Goal: Find contact information: Find contact information

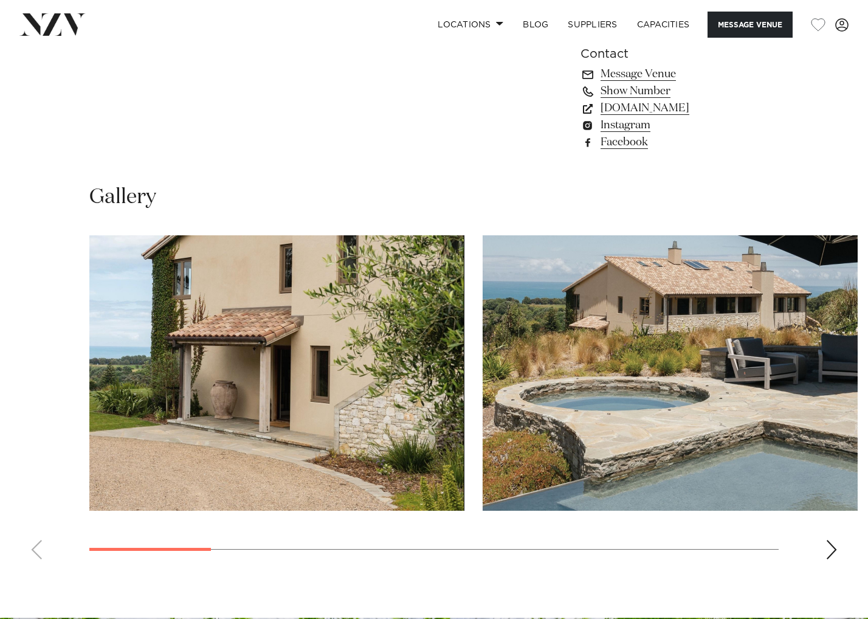
scroll to position [890, 0]
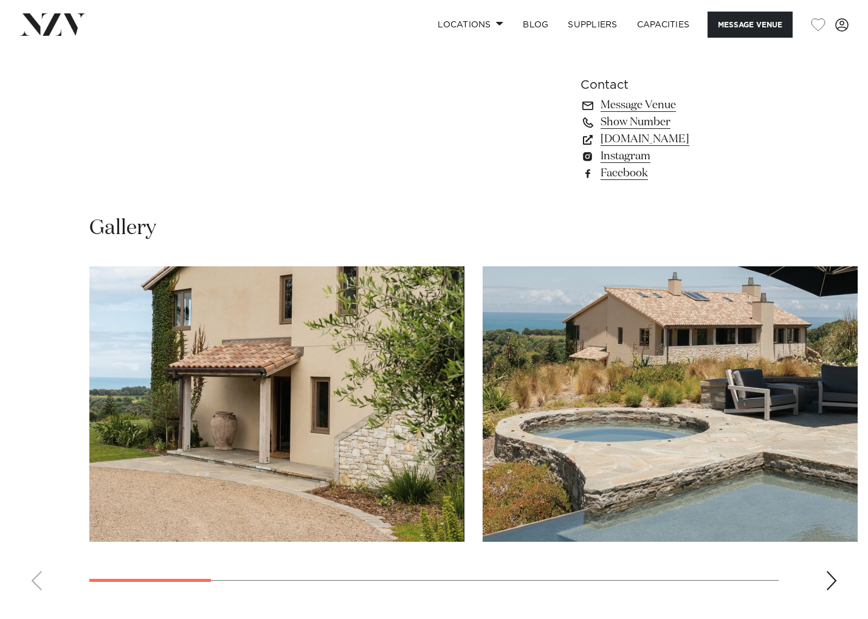
click at [837, 582] on div "Next slide" at bounding box center [831, 580] width 12 height 19
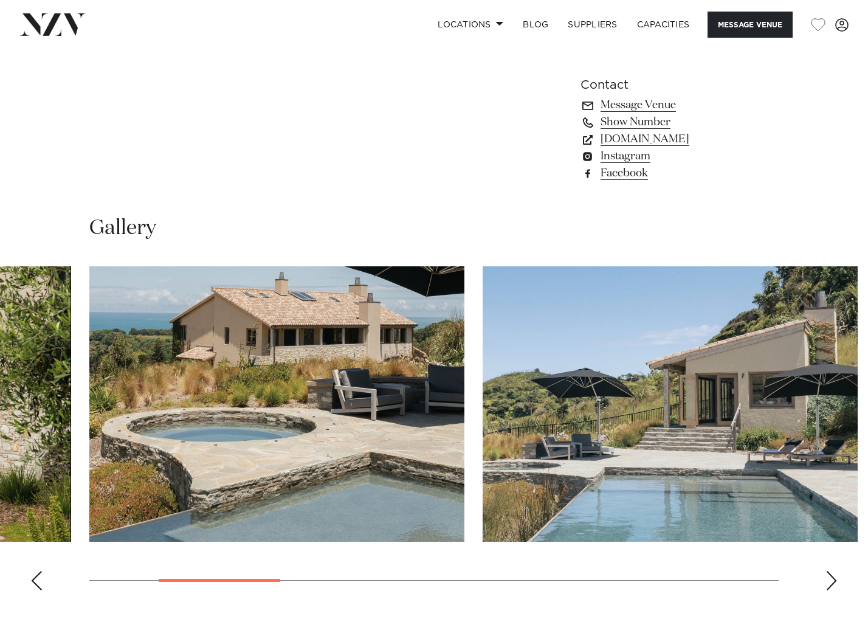
click at [828, 582] on div "Next slide" at bounding box center [831, 580] width 12 height 19
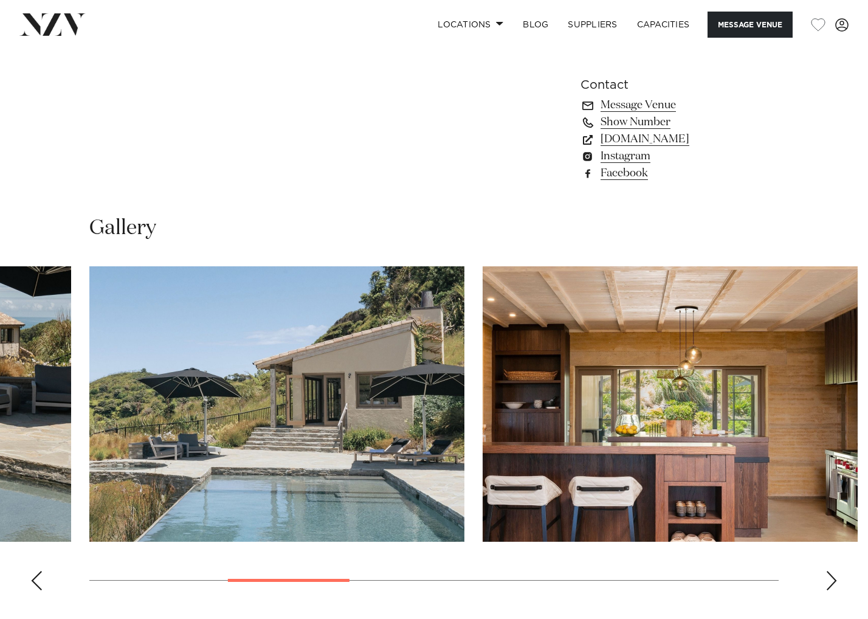
click at [828, 582] on div "Next slide" at bounding box center [831, 580] width 12 height 19
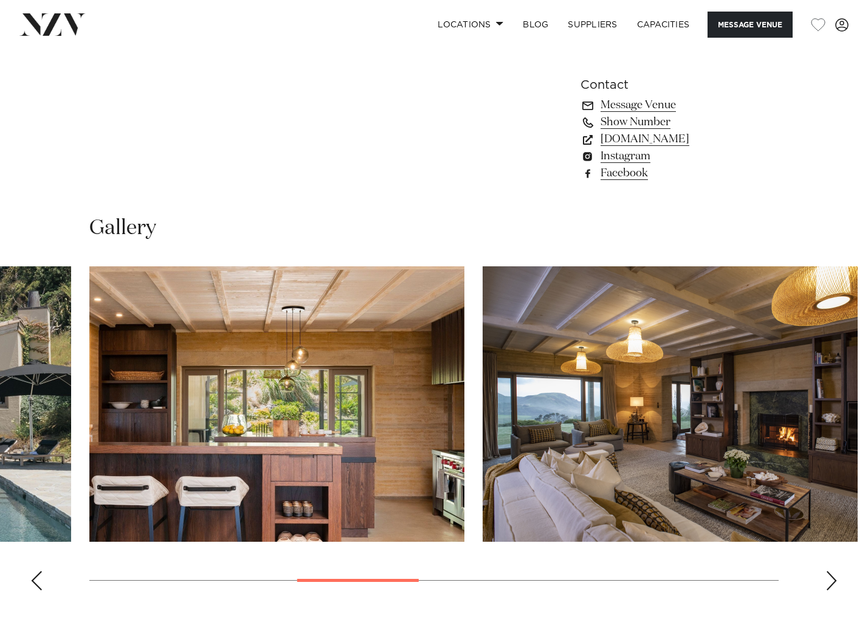
click at [828, 582] on div "Next slide" at bounding box center [831, 580] width 12 height 19
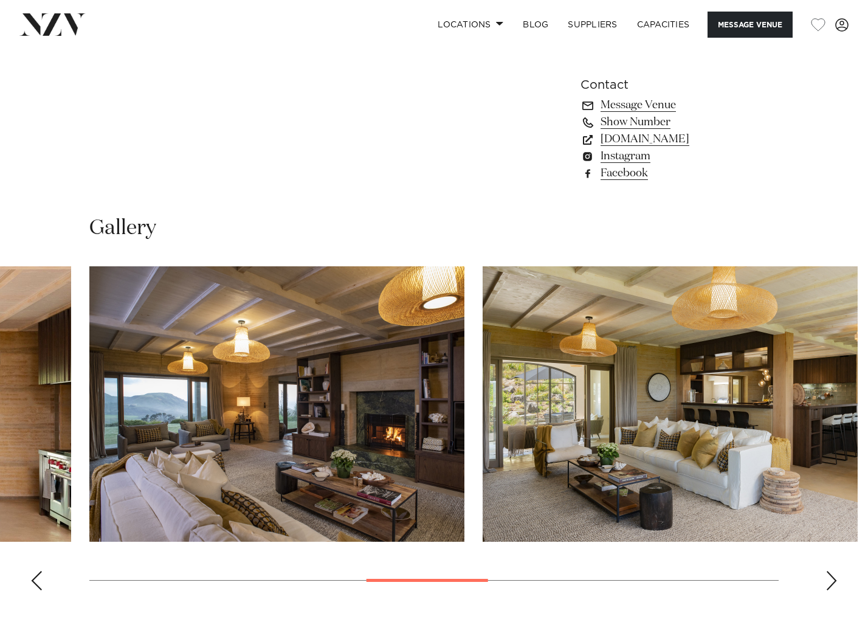
click at [828, 582] on div "Next slide" at bounding box center [831, 580] width 12 height 19
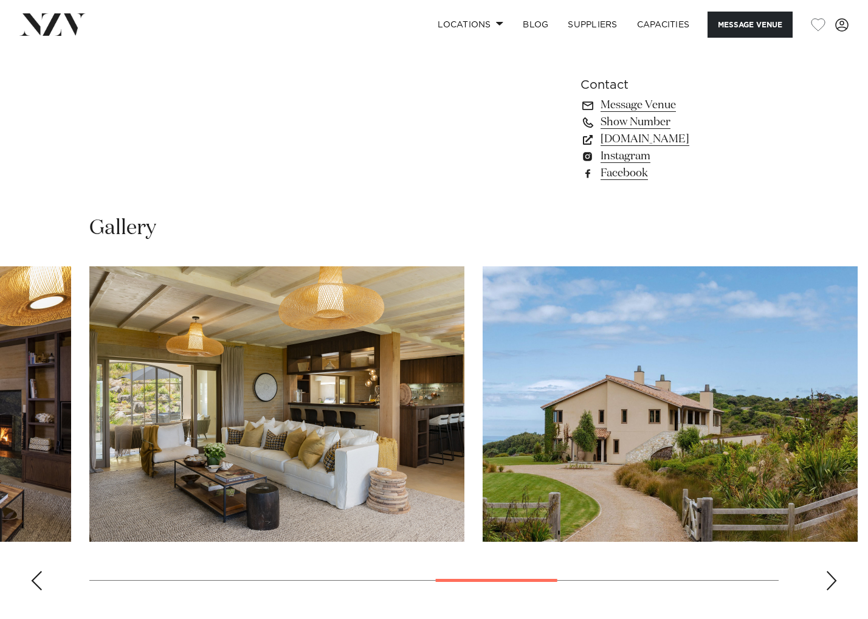
click at [828, 582] on div "Next slide" at bounding box center [831, 580] width 12 height 19
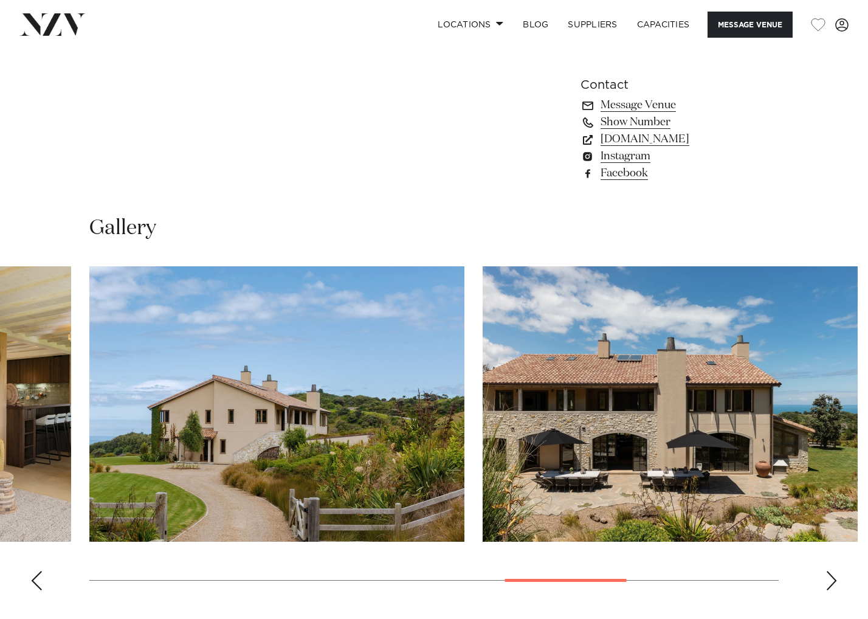
click at [828, 582] on div "Next slide" at bounding box center [831, 580] width 12 height 19
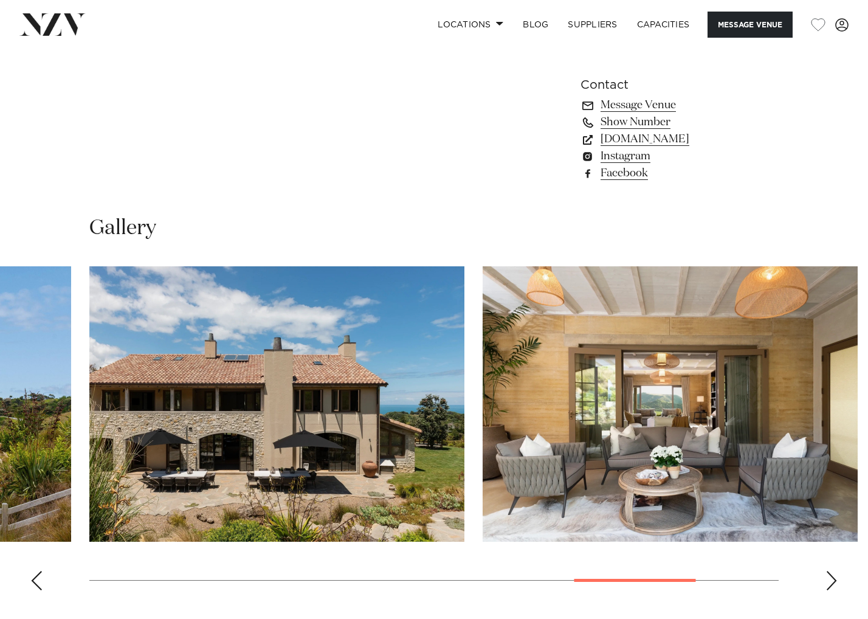
click at [828, 582] on div "Next slide" at bounding box center [831, 580] width 12 height 19
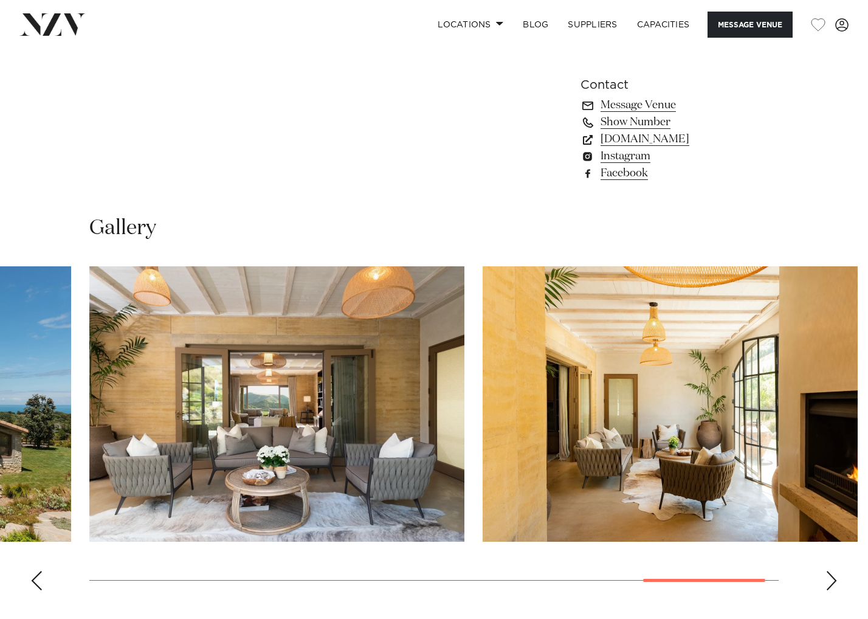
click at [828, 582] on div "Next slide" at bounding box center [831, 580] width 12 height 19
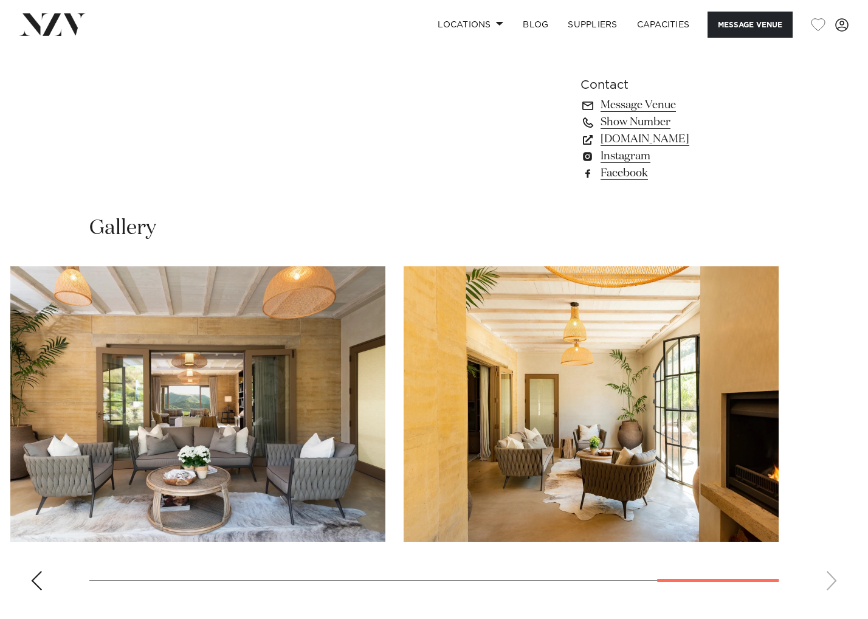
click at [828, 582] on swiper-container at bounding box center [434, 433] width 868 height 334
click at [830, 582] on swiper-container at bounding box center [434, 433] width 868 height 334
click at [38, 574] on div "Previous slide" at bounding box center [36, 580] width 12 height 19
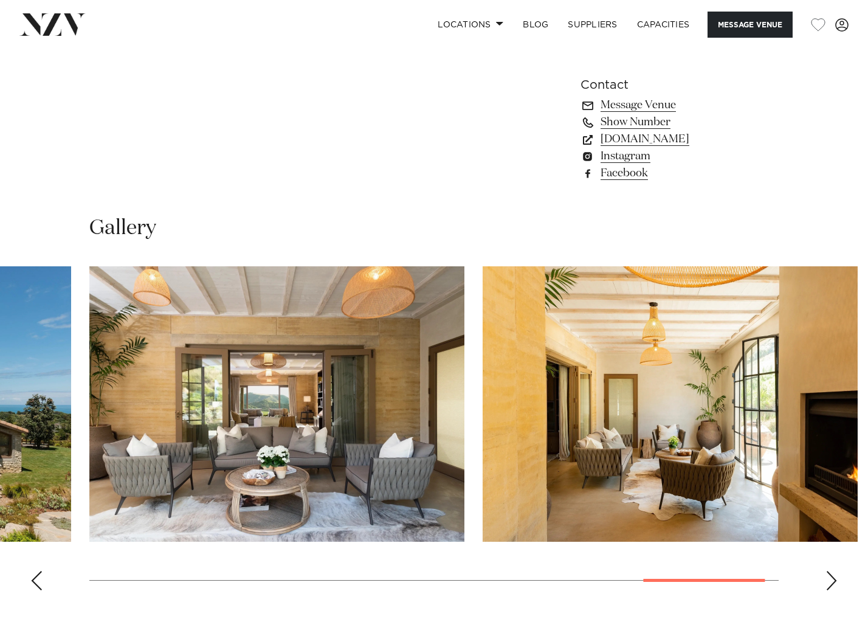
click at [38, 574] on div "Previous slide" at bounding box center [36, 580] width 12 height 19
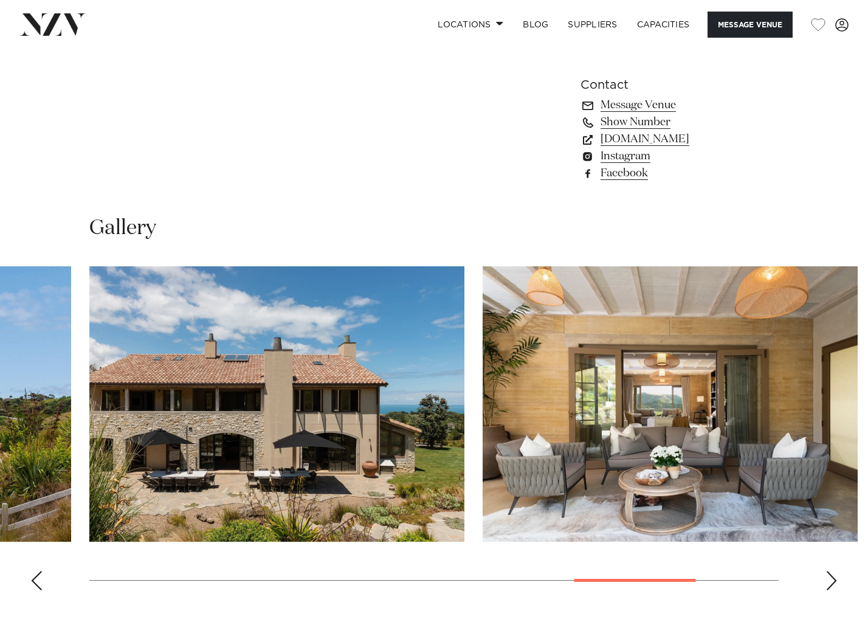
click at [38, 576] on div "Previous slide" at bounding box center [36, 580] width 12 height 19
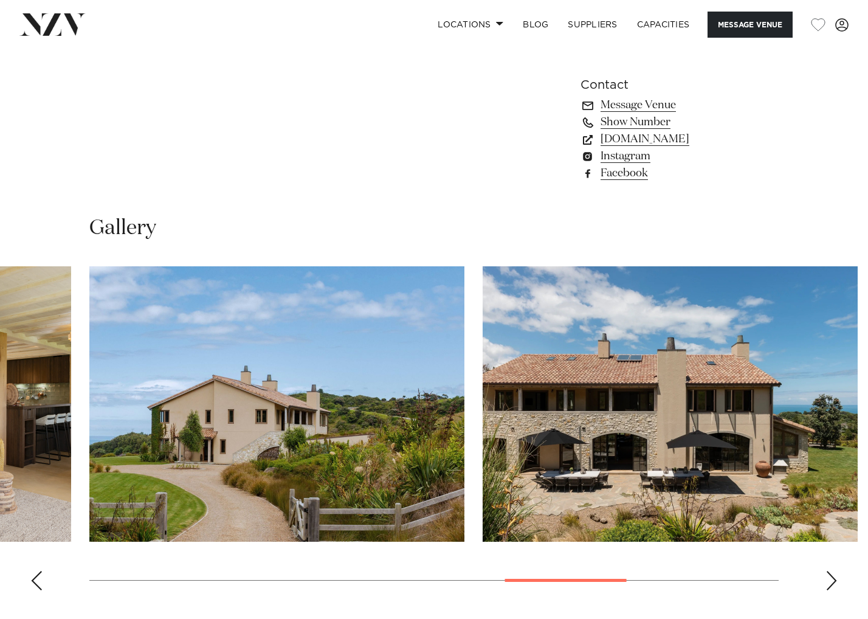
click at [35, 579] on div "Previous slide" at bounding box center [36, 580] width 12 height 19
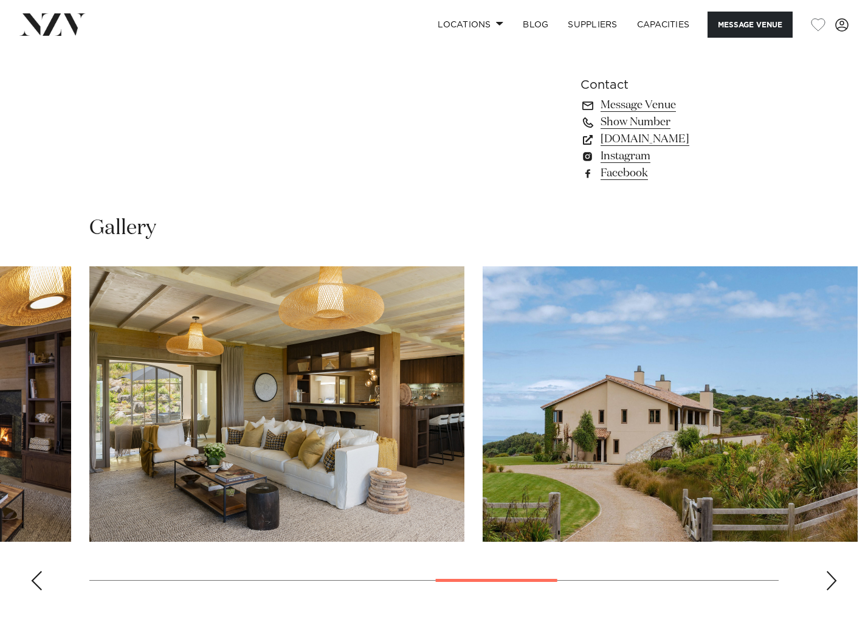
click at [35, 579] on div "Previous slide" at bounding box center [36, 580] width 12 height 19
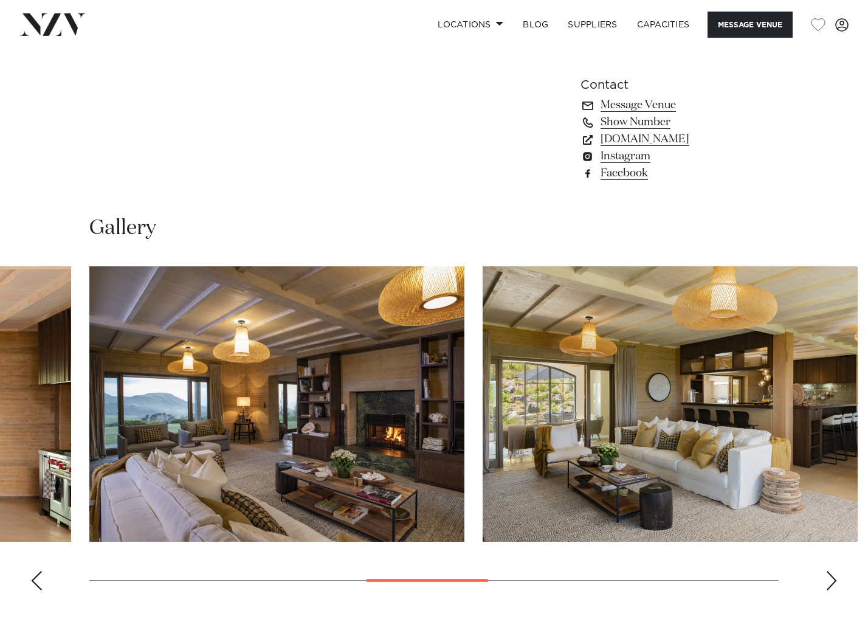
click at [35, 579] on div "Previous slide" at bounding box center [36, 580] width 12 height 19
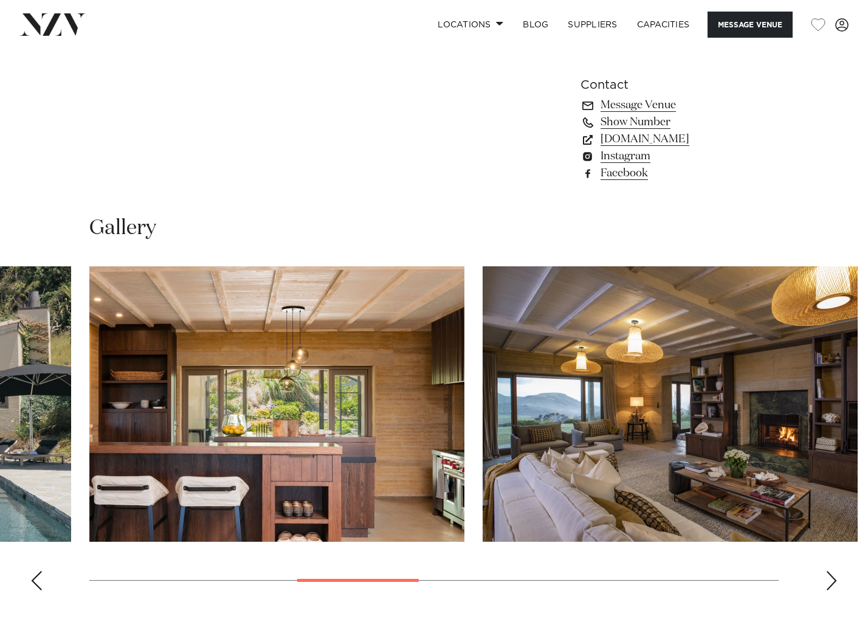
click at [35, 579] on div "Previous slide" at bounding box center [36, 580] width 12 height 19
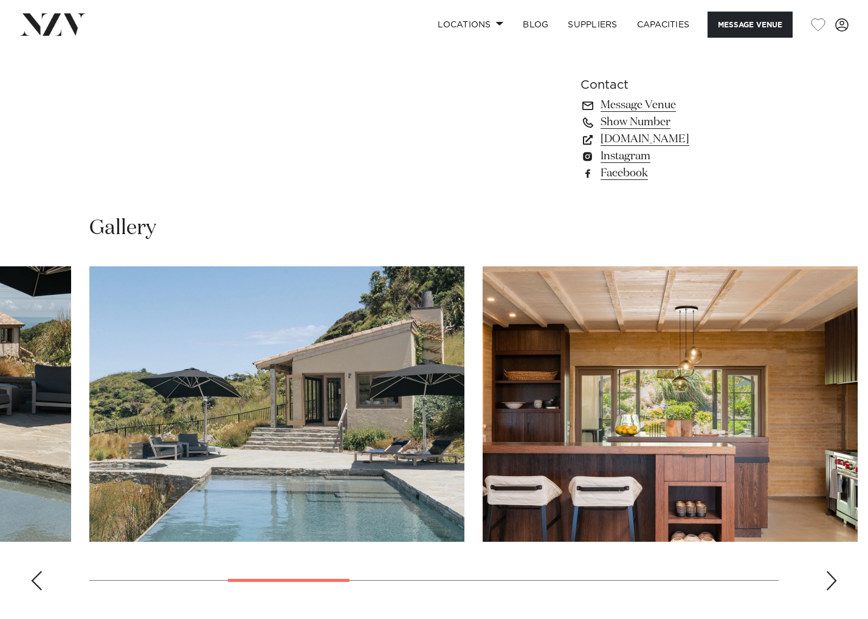
click at [35, 579] on div "Previous slide" at bounding box center [36, 580] width 12 height 19
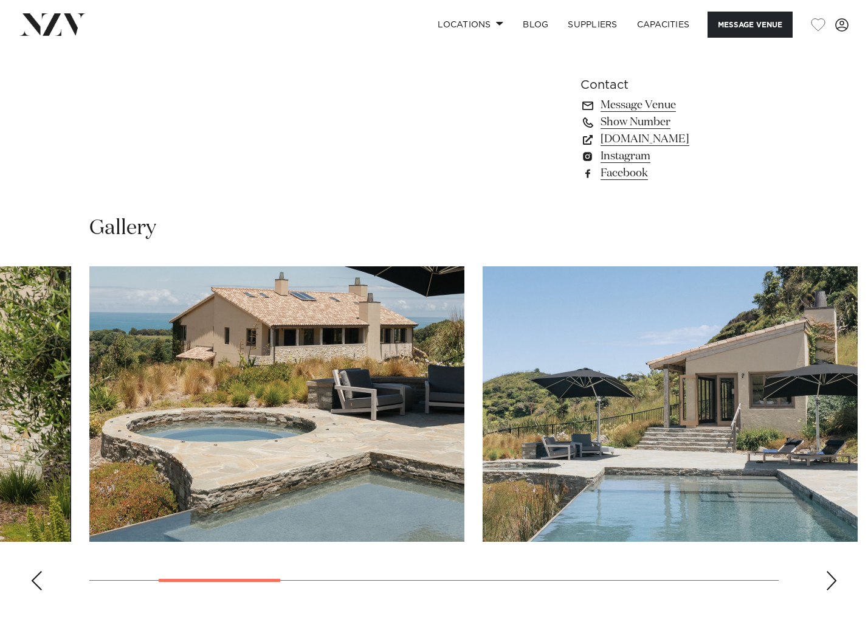
click at [35, 579] on div "Previous slide" at bounding box center [36, 580] width 12 height 19
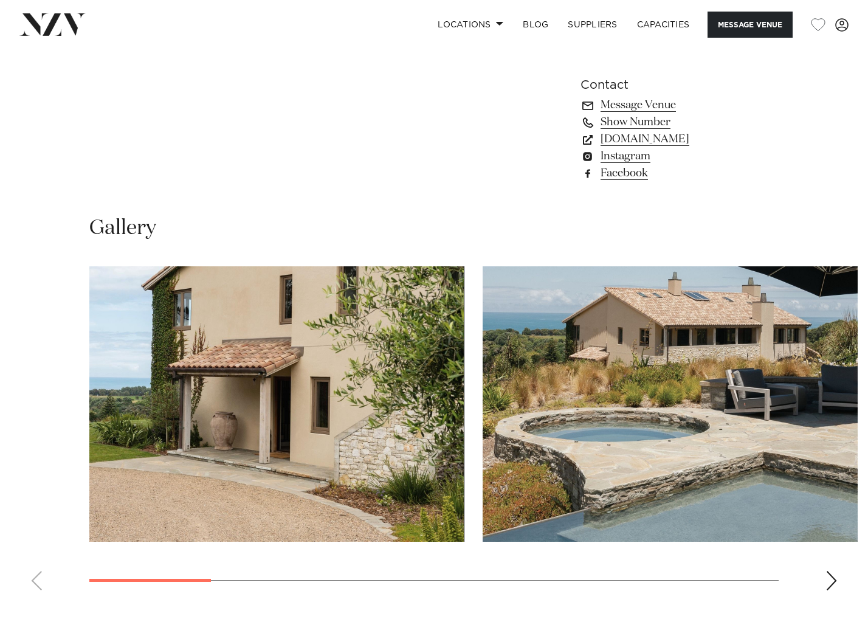
click at [35, 579] on swiper-container at bounding box center [434, 433] width 868 height 334
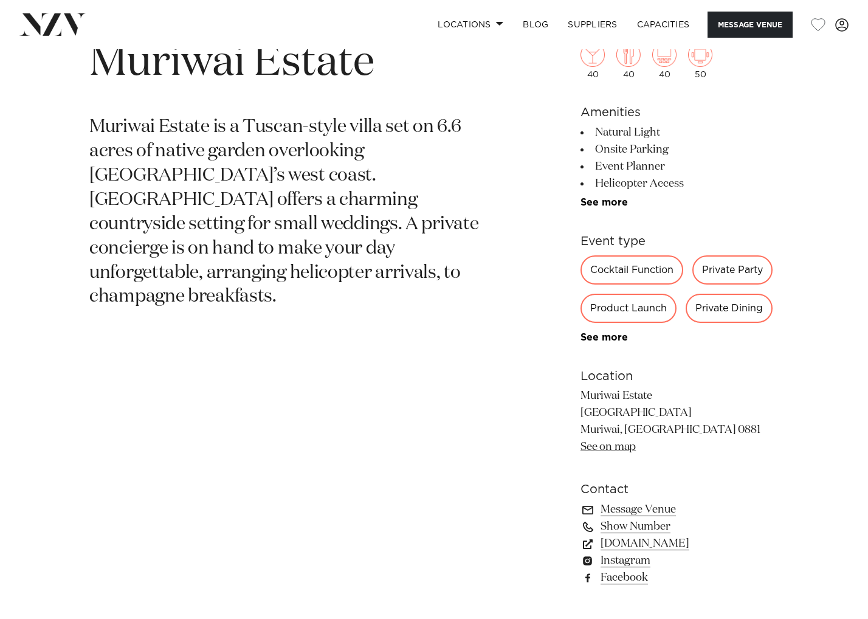
scroll to position [487, 0]
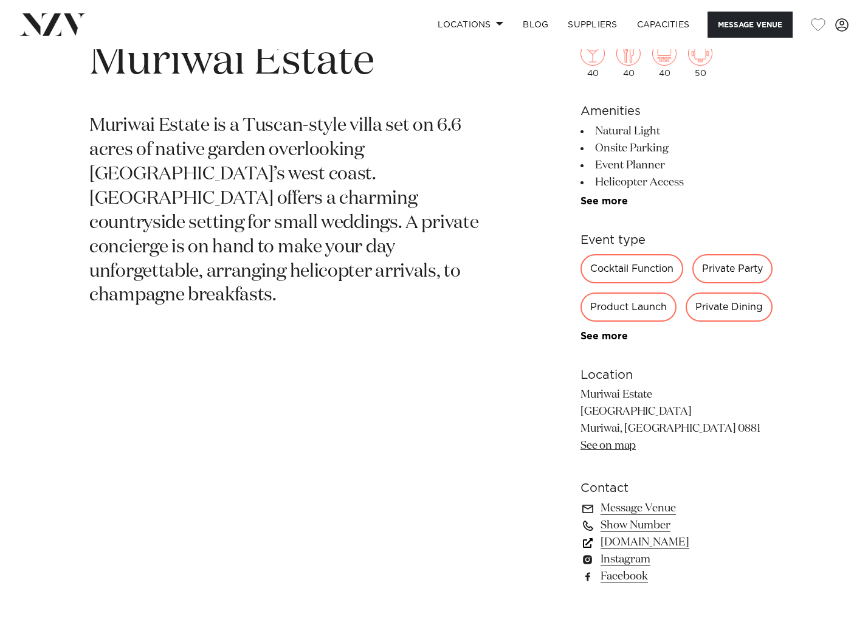
click at [664, 544] on link "[DOMAIN_NAME]" at bounding box center [679, 542] width 198 height 17
